Goal: Entertainment & Leisure: Consume media (video, audio)

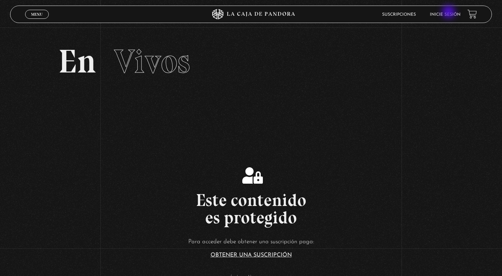
click at [450, 13] on link "Inicie sesión" at bounding box center [445, 15] width 31 height 4
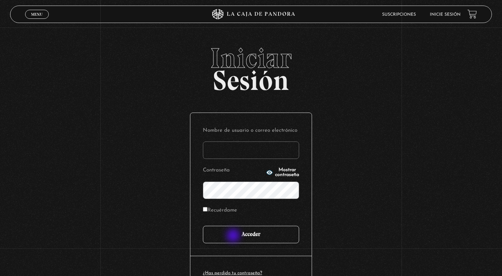
type input "Paola20"
click at [234, 236] on input "Acceder" at bounding box center [251, 234] width 96 height 17
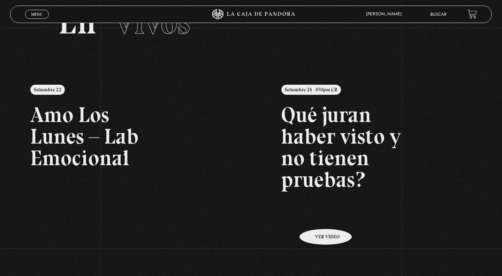
scroll to position [42, 0]
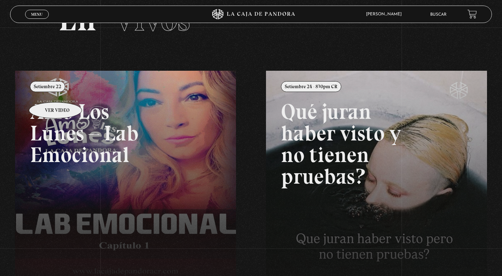
click at [46, 92] on link at bounding box center [266, 209] width 502 height 276
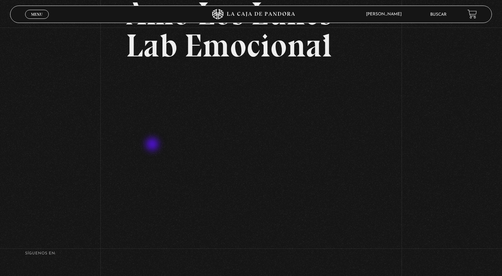
scroll to position [72, 0]
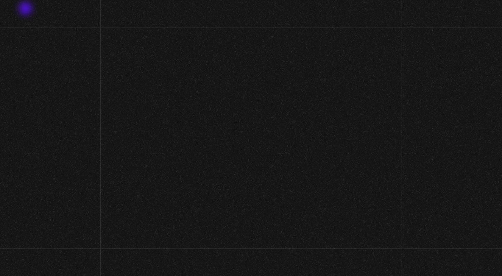
scroll to position [42, 0]
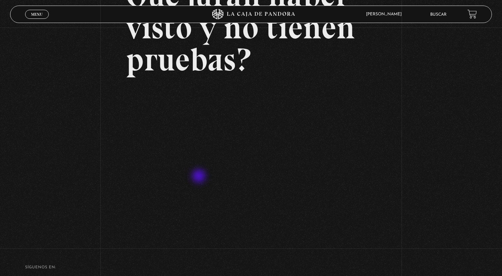
scroll to position [92, 0]
